Goal: Check status: Check status

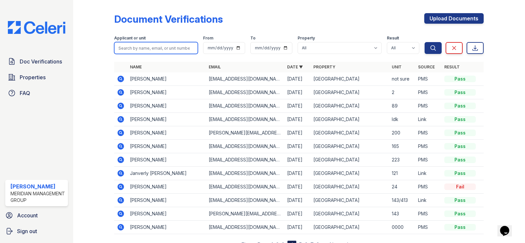
click at [155, 51] on input "search" at bounding box center [156, 48] width 84 height 12
type input "[PERSON_NAME]"
click at [430, 51] on icon "submit" at bounding box center [433, 48] width 7 height 7
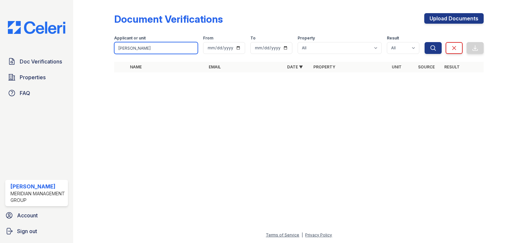
click at [166, 48] on input "[PERSON_NAME]" at bounding box center [156, 48] width 84 height 12
click at [190, 48] on input "[PERSON_NAME]" at bounding box center [156, 48] width 84 height 12
click at [193, 48] on input "[PERSON_NAME]" at bounding box center [156, 48] width 84 height 12
click at [190, 47] on input "[PERSON_NAME]" at bounding box center [156, 48] width 84 height 12
drag, startPoint x: 190, startPoint y: 47, endPoint x: 106, endPoint y: 47, distance: 84.0
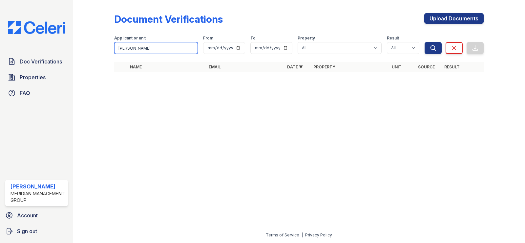
click at [106, 47] on div "Document Verifications Upload Documents Filter Applicant or unit [PERSON_NAME] …" at bounding box center [299, 44] width 431 height 89
click at [425, 42] on button "Search" at bounding box center [433, 48] width 17 height 12
click at [153, 49] on input "[PERSON_NAME]" at bounding box center [156, 48] width 84 height 12
type input "b"
type input "[PERSON_NAME]"
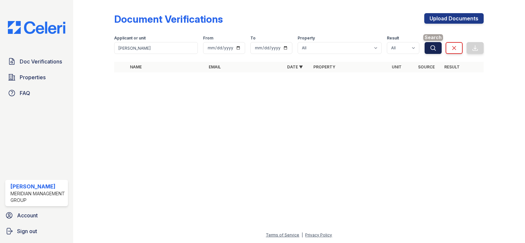
click at [431, 45] on icon "submit" at bounding box center [433, 48] width 7 height 7
click at [435, 49] on icon "submit" at bounding box center [433, 48] width 7 height 7
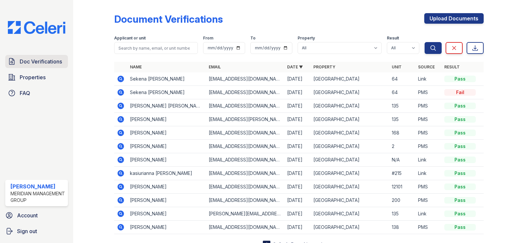
click at [40, 60] on span "Doc Verifications" at bounding box center [41, 61] width 42 height 8
click at [118, 106] on icon at bounding box center [121, 105] width 7 height 7
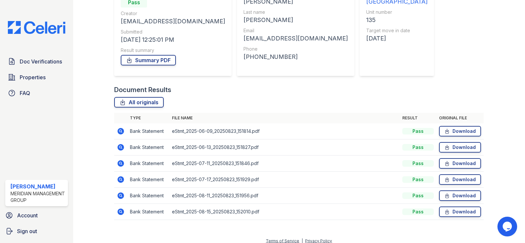
scroll to position [82, 0]
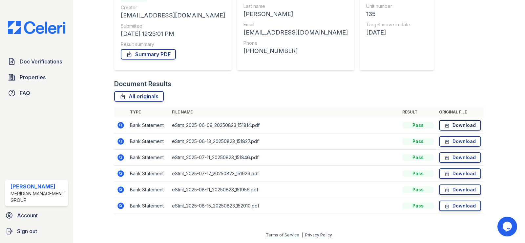
click at [444, 127] on icon at bounding box center [447, 125] width 6 height 7
click at [444, 142] on icon at bounding box center [447, 141] width 6 height 7
click at [377, 40] on div "Name Pine Ridge Unit number 135 Target move in date 09/01/25" at bounding box center [397, 24] width 75 height 92
click at [445, 158] on icon at bounding box center [447, 157] width 6 height 7
click at [121, 189] on icon at bounding box center [121, 189] width 8 height 8
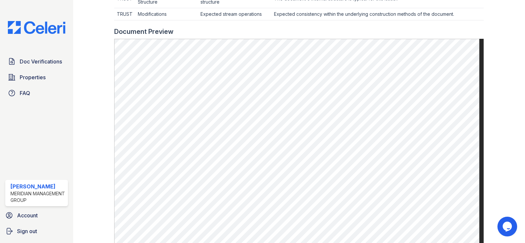
scroll to position [328, 0]
